Goal: Use online tool/utility: Use online tool/utility

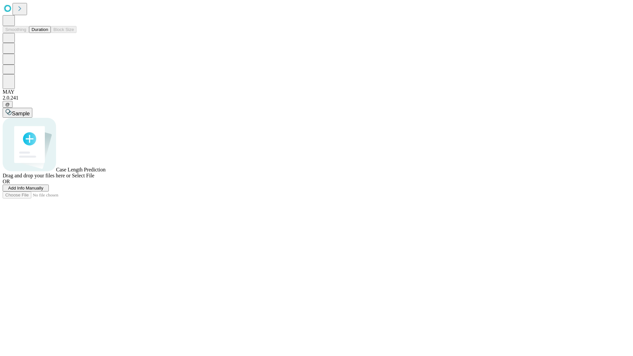
click at [48, 33] on button "Duration" at bounding box center [40, 29] width 22 height 7
click at [94, 178] on span "Select File" at bounding box center [83, 176] width 22 height 6
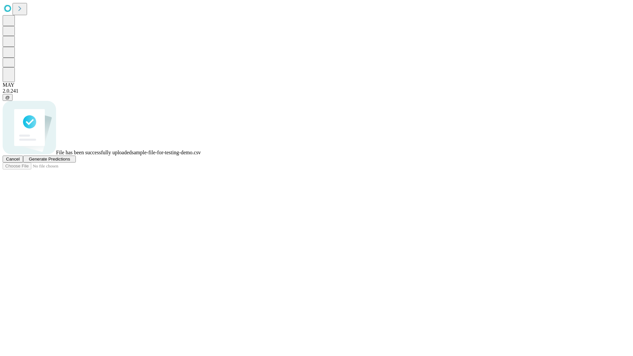
click at [70, 161] on span "Generate Predictions" at bounding box center [49, 159] width 41 height 5
